Goal: Task Accomplishment & Management: Manage account settings

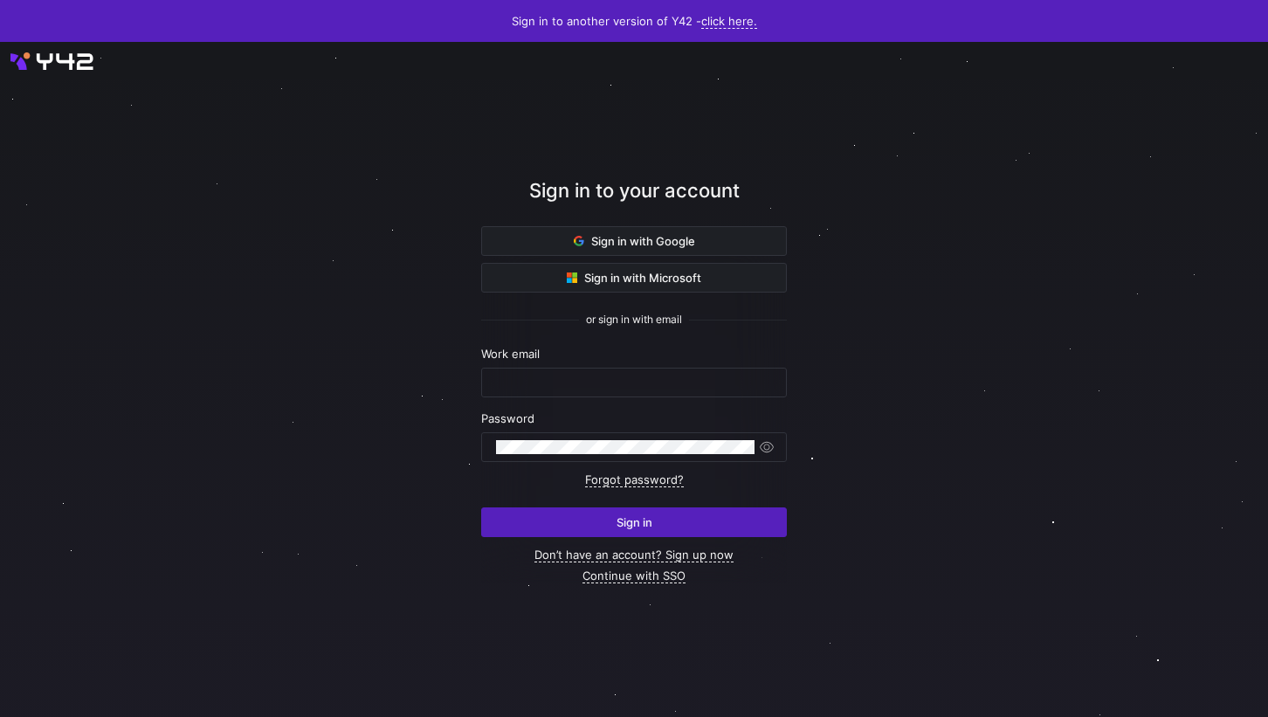
click at [660, 221] on div "Sign in to your account" at bounding box center [634, 201] width 306 height 50
click at [667, 235] on span "Sign in with Google" at bounding box center [634, 241] width 121 height 14
